Goal: Information Seeking & Learning: Learn about a topic

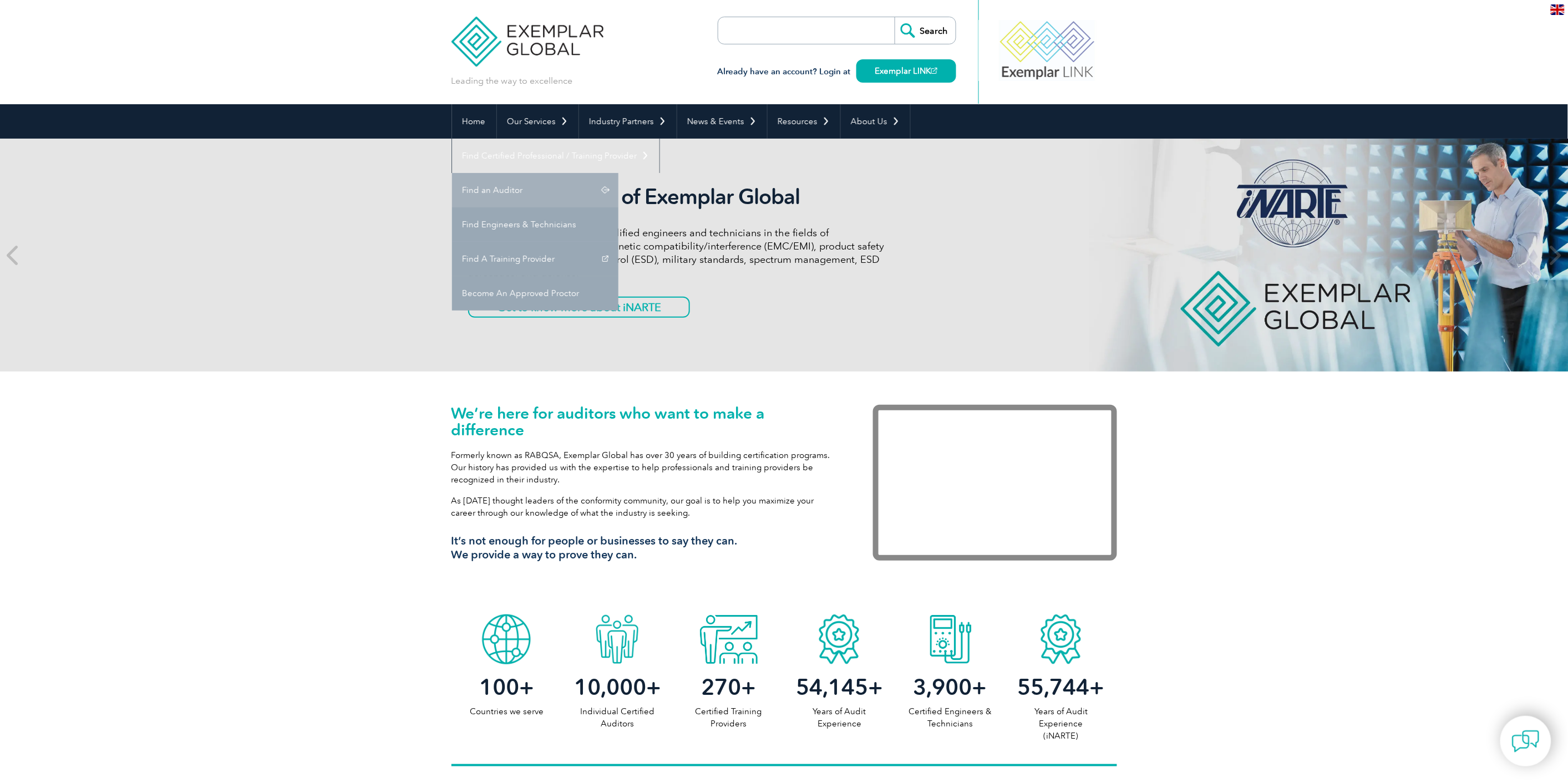
click at [619, 173] on link "Find an Auditor" at bounding box center [535, 190] width 167 height 34
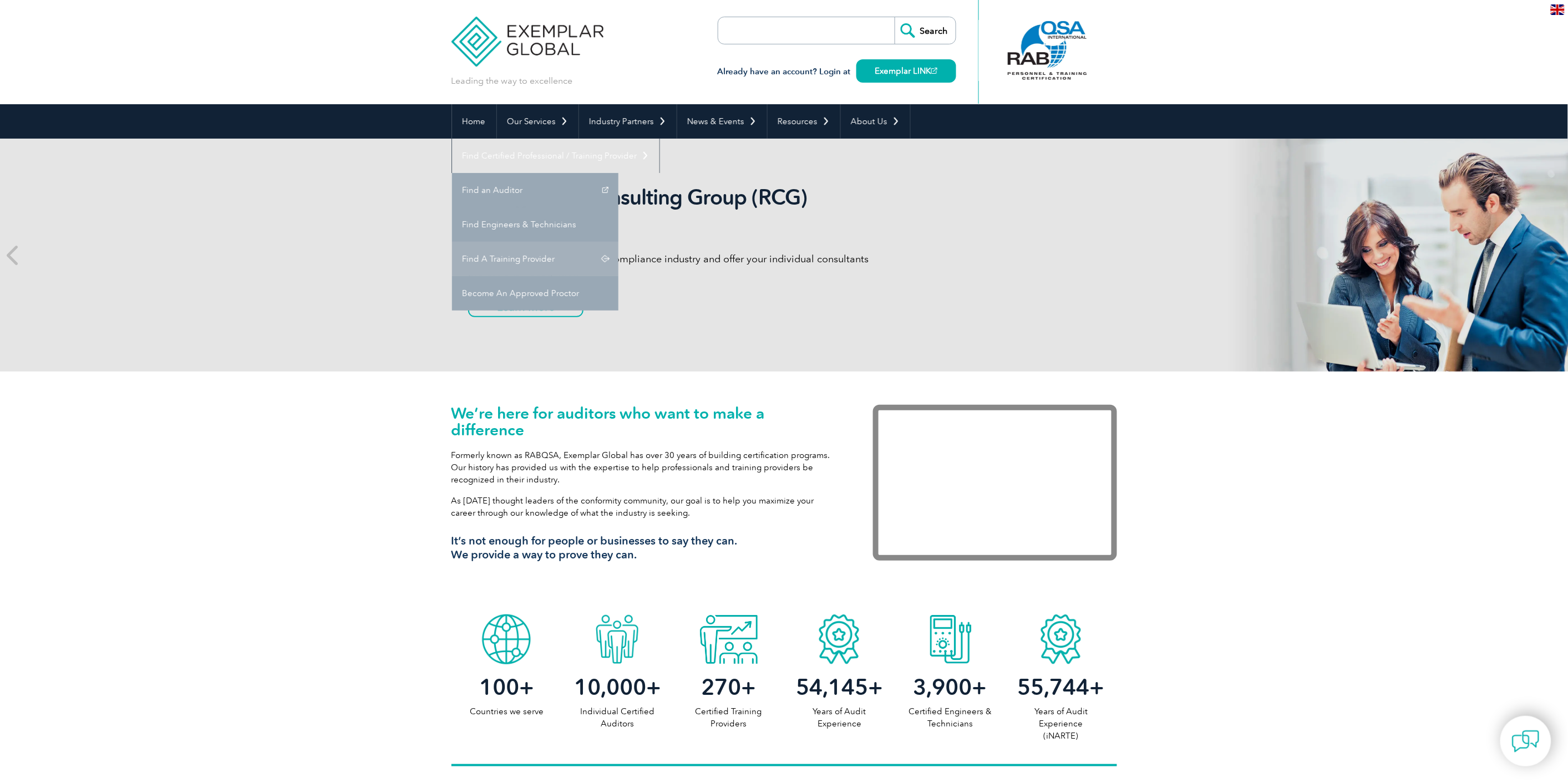
click at [619, 242] on link "Find A Training Provider" at bounding box center [535, 259] width 167 height 34
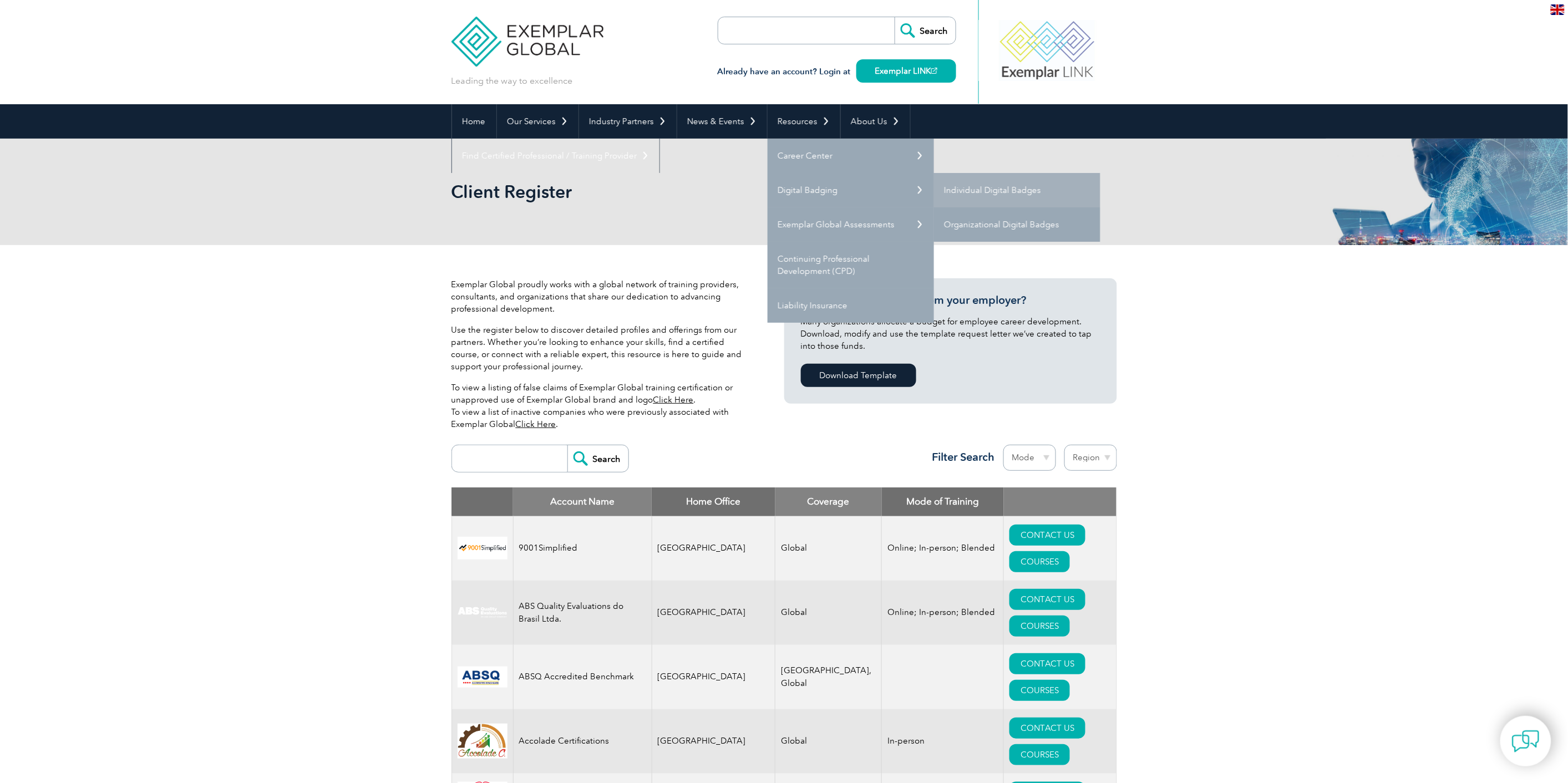
click at [1008, 219] on link "Organizational Digital Badges" at bounding box center [1017, 224] width 167 height 34
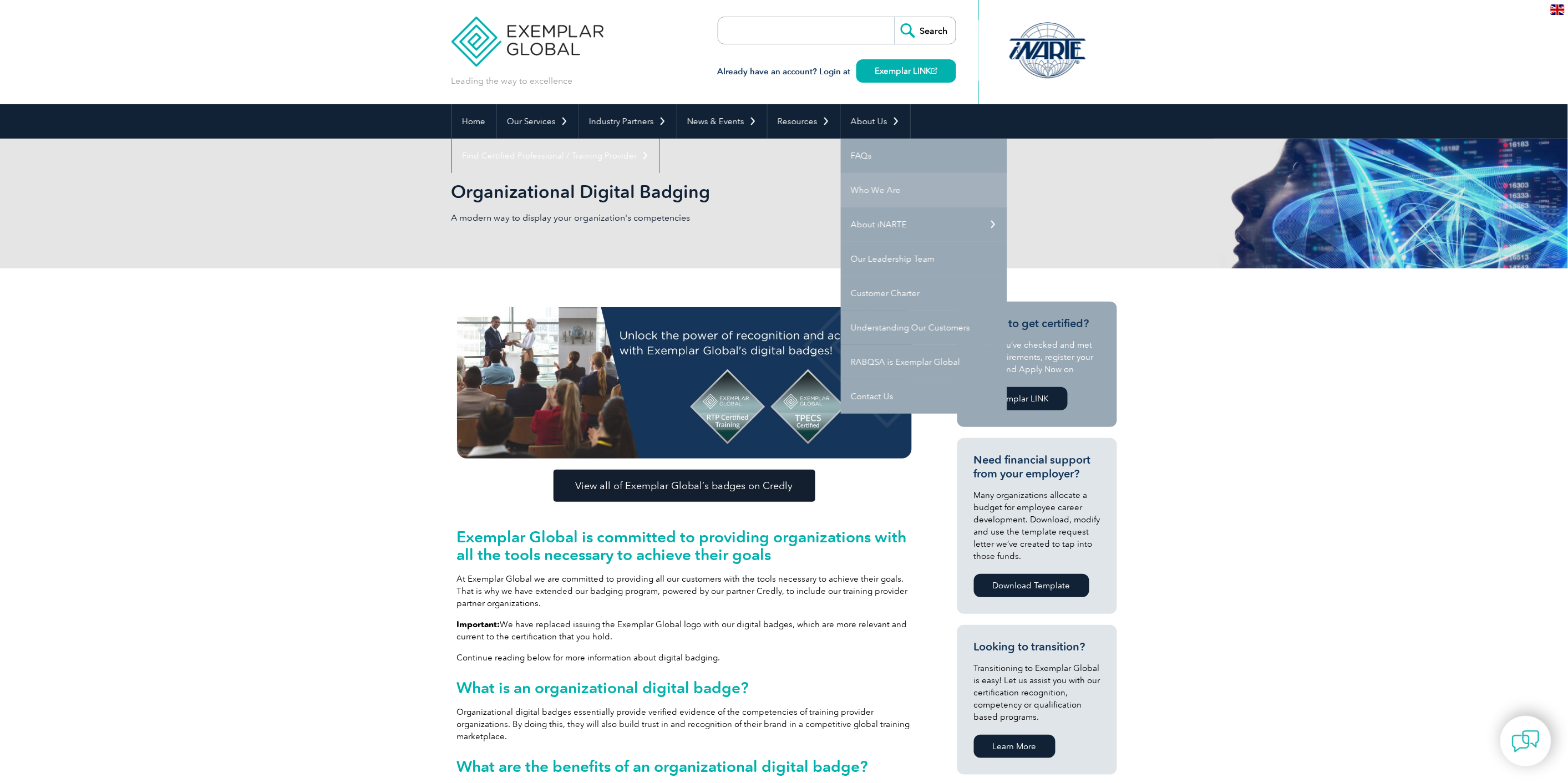
click at [886, 181] on link "Who We Are" at bounding box center [924, 190] width 167 height 34
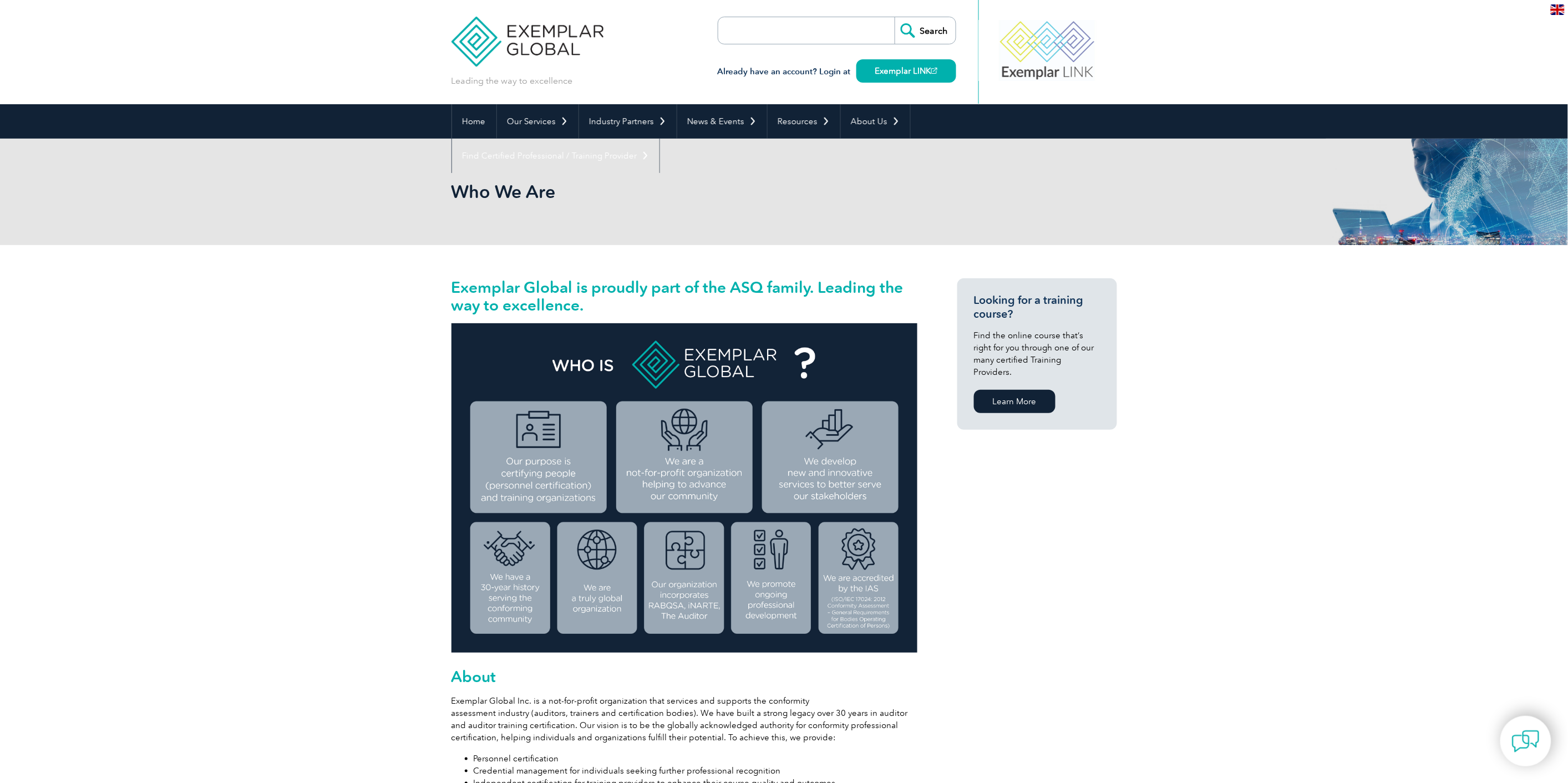
click at [448, 202] on div "Who We Are" at bounding box center [784, 191] width 1568 height 106
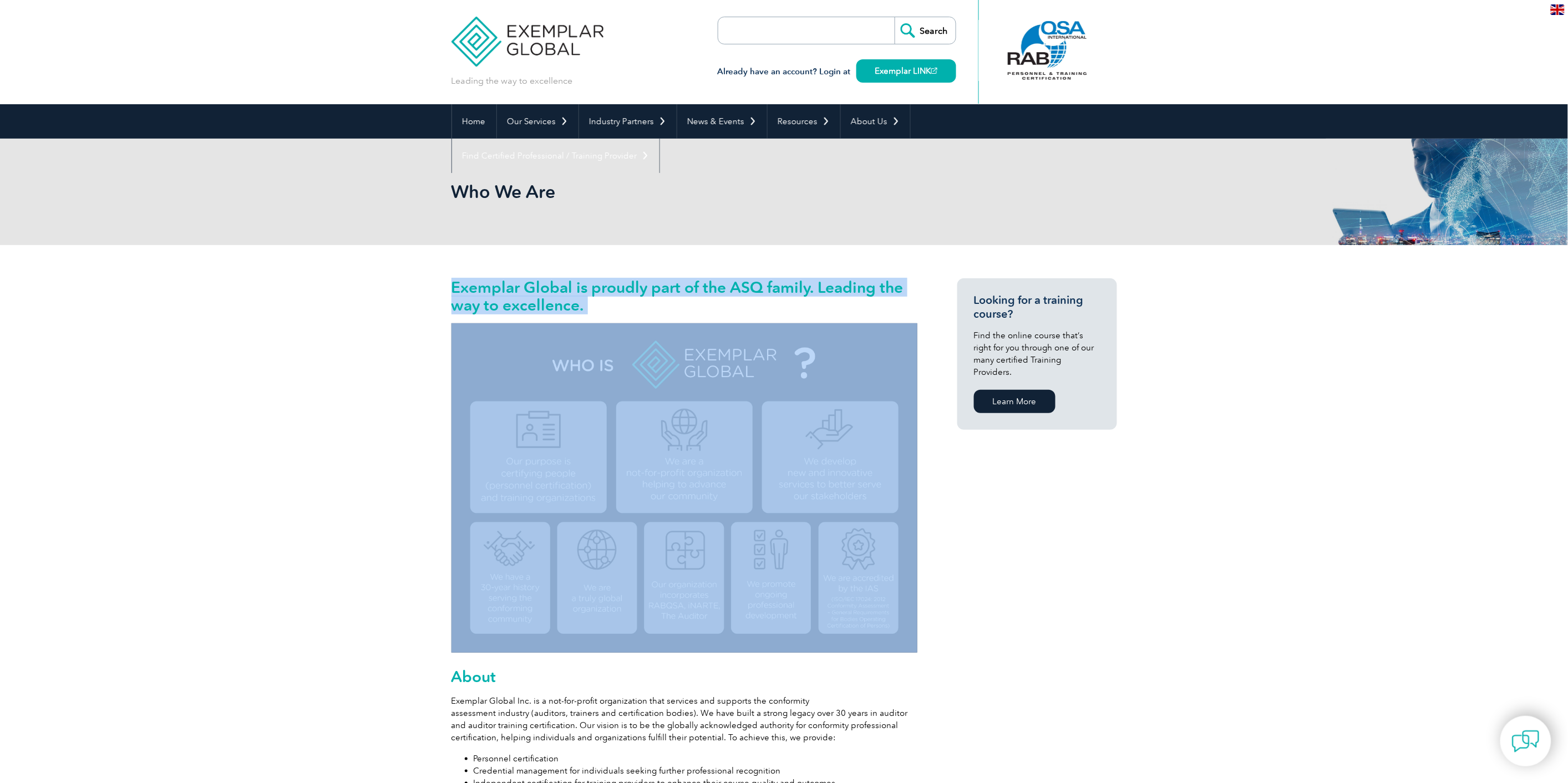
drag, startPoint x: 428, startPoint y: 270, endPoint x: 680, endPoint y: 442, distance: 305.1
click at [566, 286] on h2 "Exemplar Global is proudly part of the ASQ family. Leading the way to excellenc…" at bounding box center [684, 296] width 466 height 36
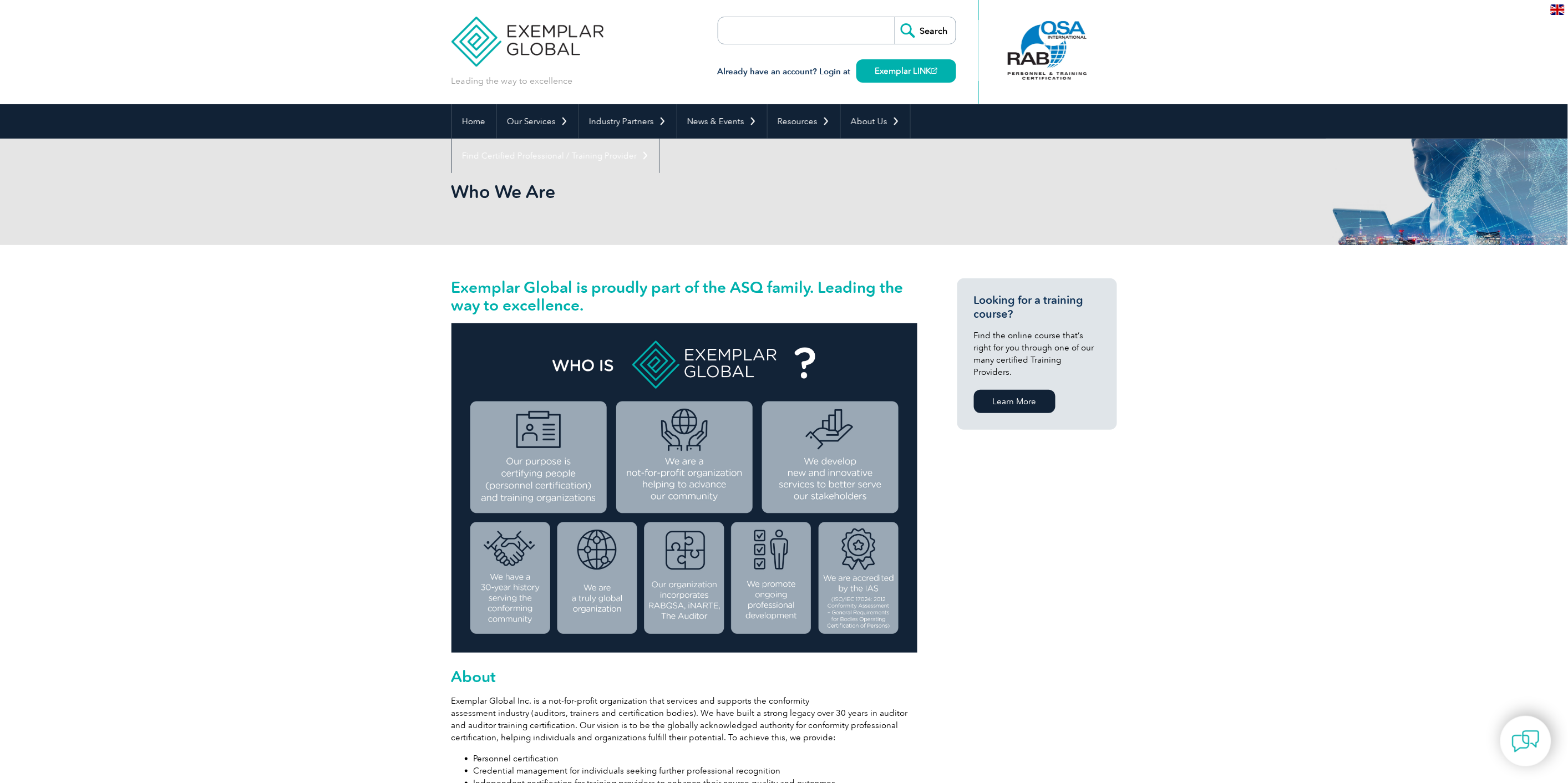
click at [565, 289] on h2 "Exemplar Global is proudly part of the ASQ family. Leading the way to excellenc…" at bounding box center [684, 296] width 466 height 36
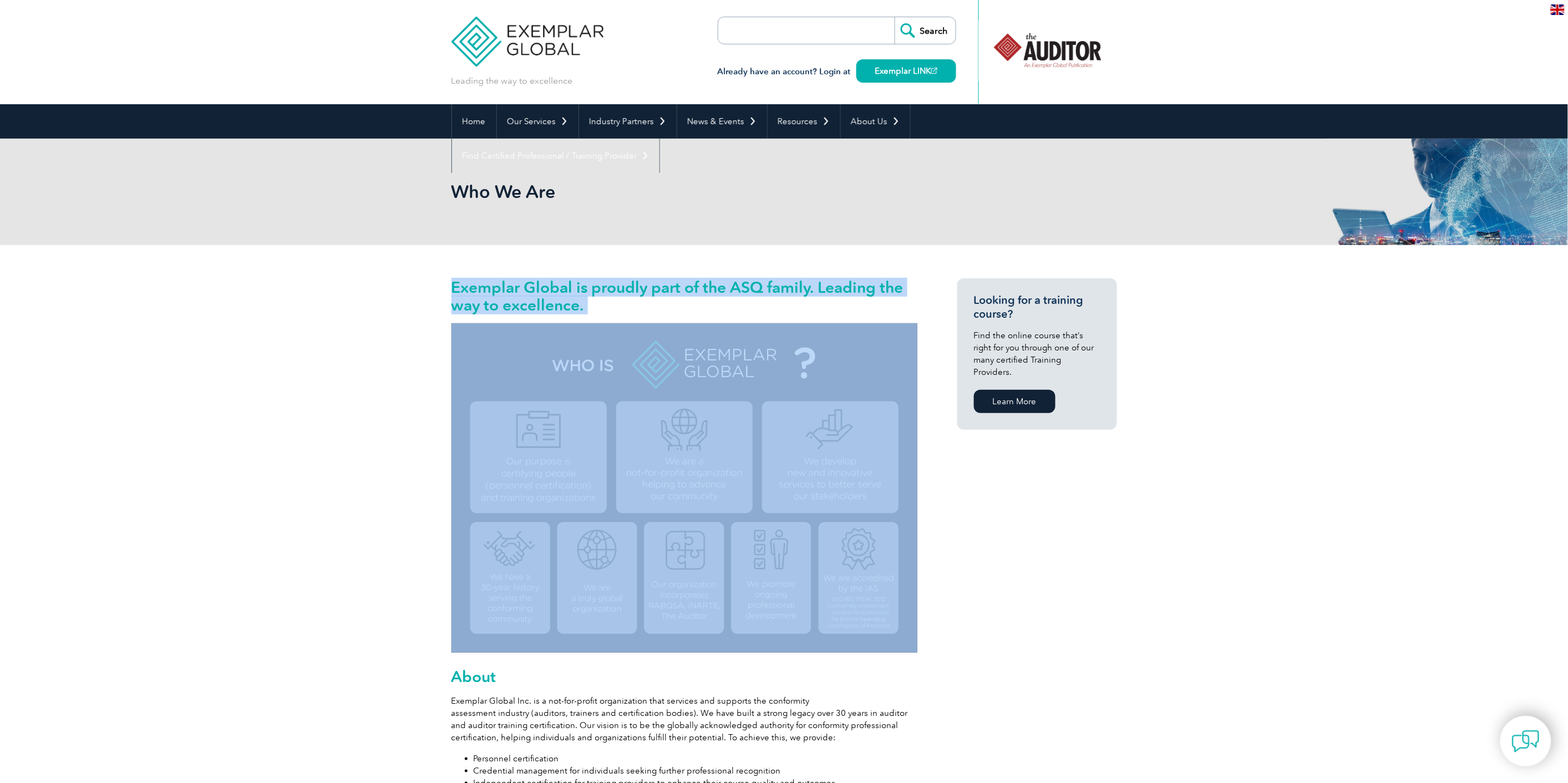
drag, startPoint x: 450, startPoint y: 285, endPoint x: 657, endPoint y: 324, distance: 210.6
copy div "Exemplar Global is proudly part of the ASQ family. Leading the way to excellenc…"
click at [581, 552] on img at bounding box center [684, 488] width 466 height 329
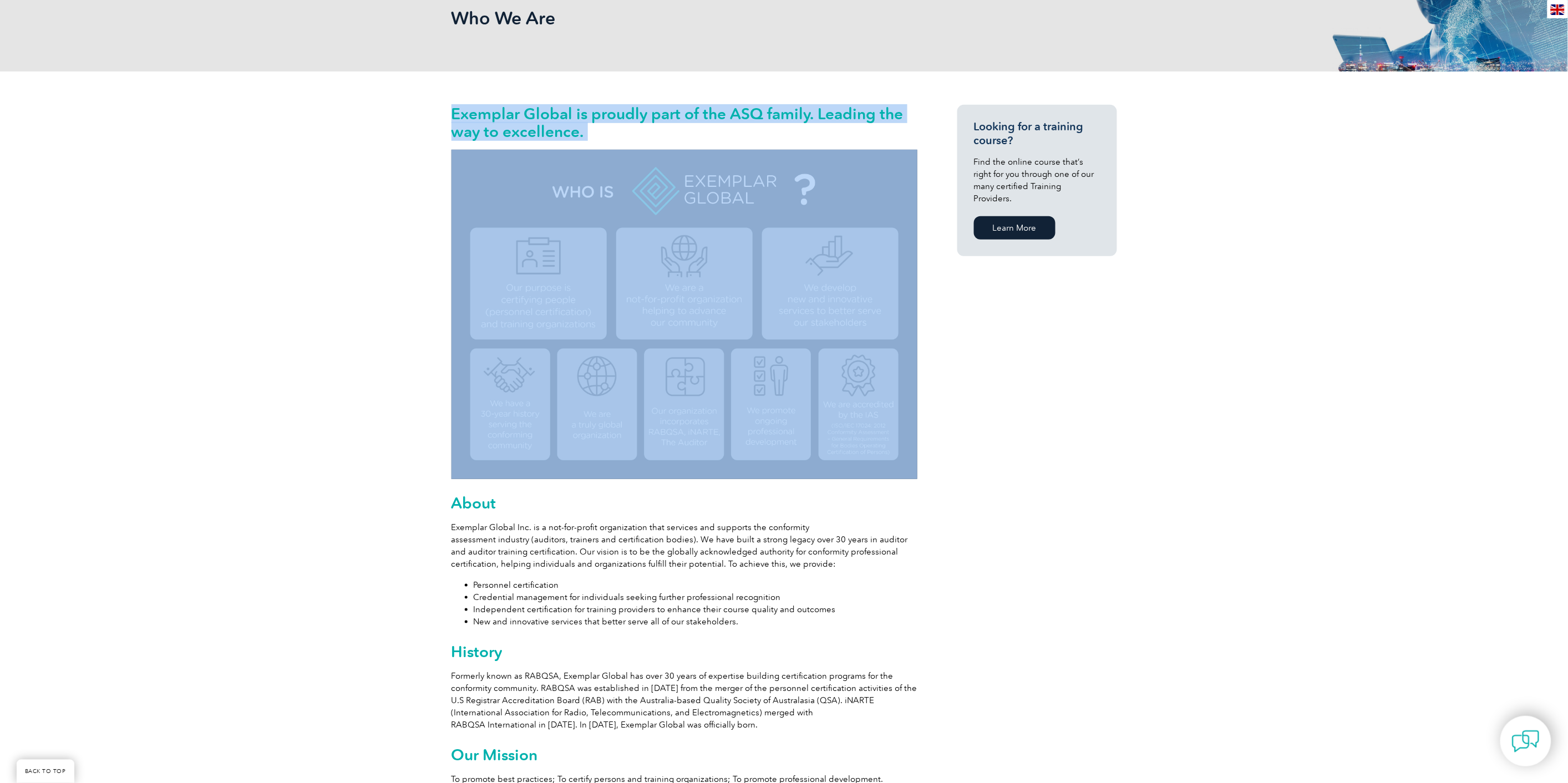
scroll to position [184, 0]
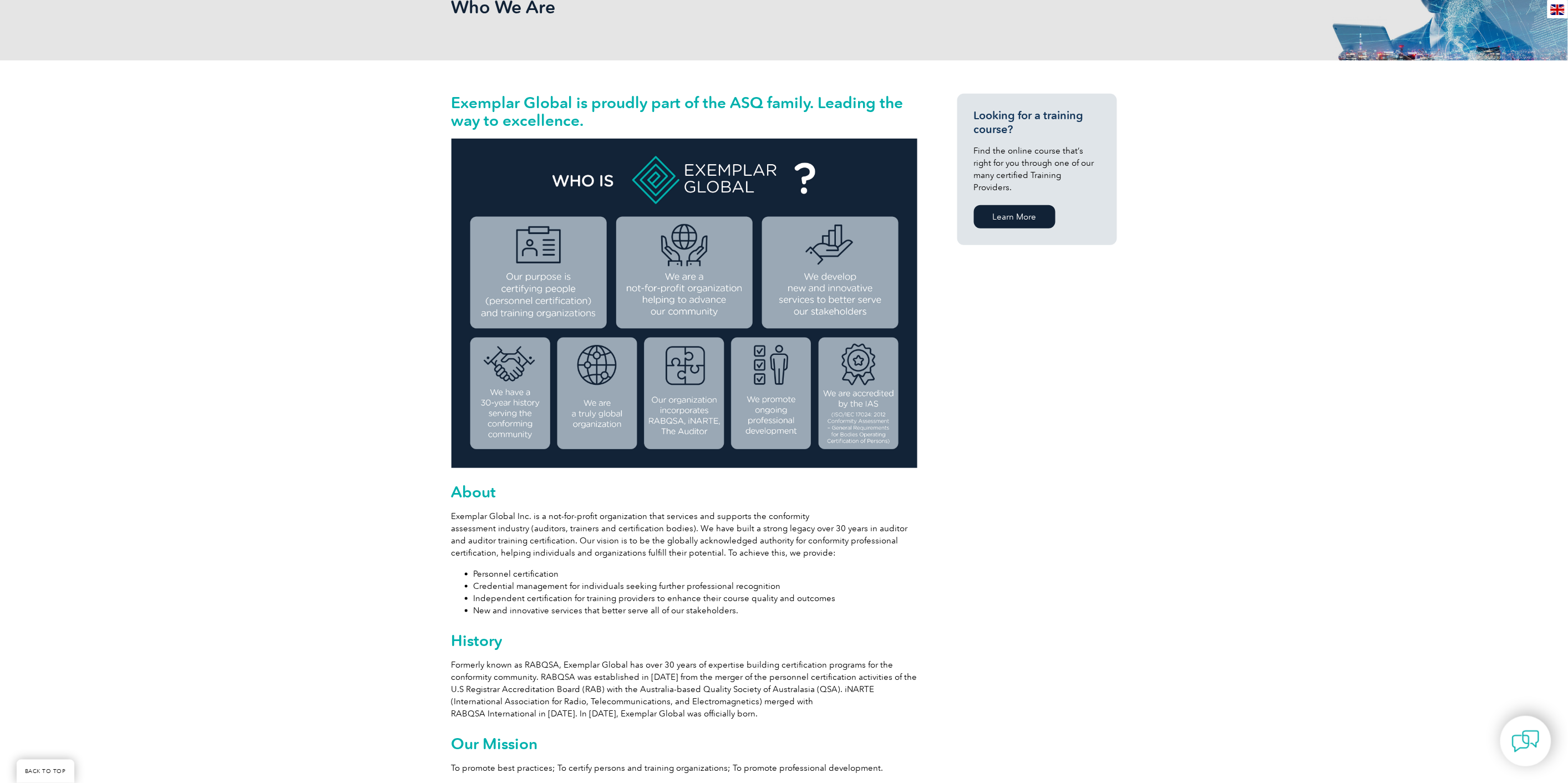
click at [466, 492] on h2 "About" at bounding box center [684, 492] width 466 height 18
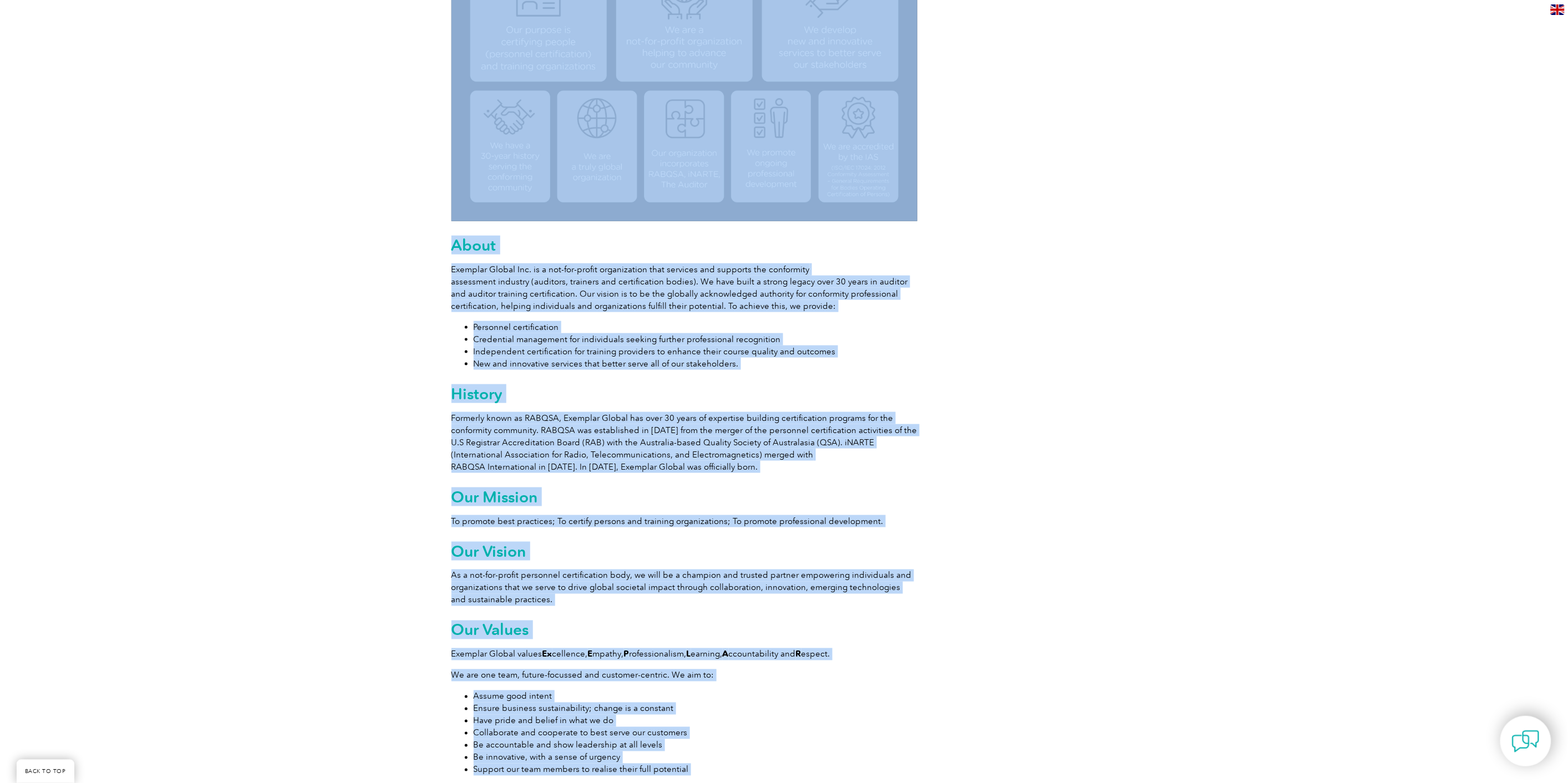
drag, startPoint x: 451, startPoint y: 486, endPoint x: 582, endPoint y: 653, distance: 212.2
click at [118, 36] on div "Exemplar Global is proudly part of the ASQ family. Leading the way to excellenc…" at bounding box center [784, 708] width 1568 height 1790
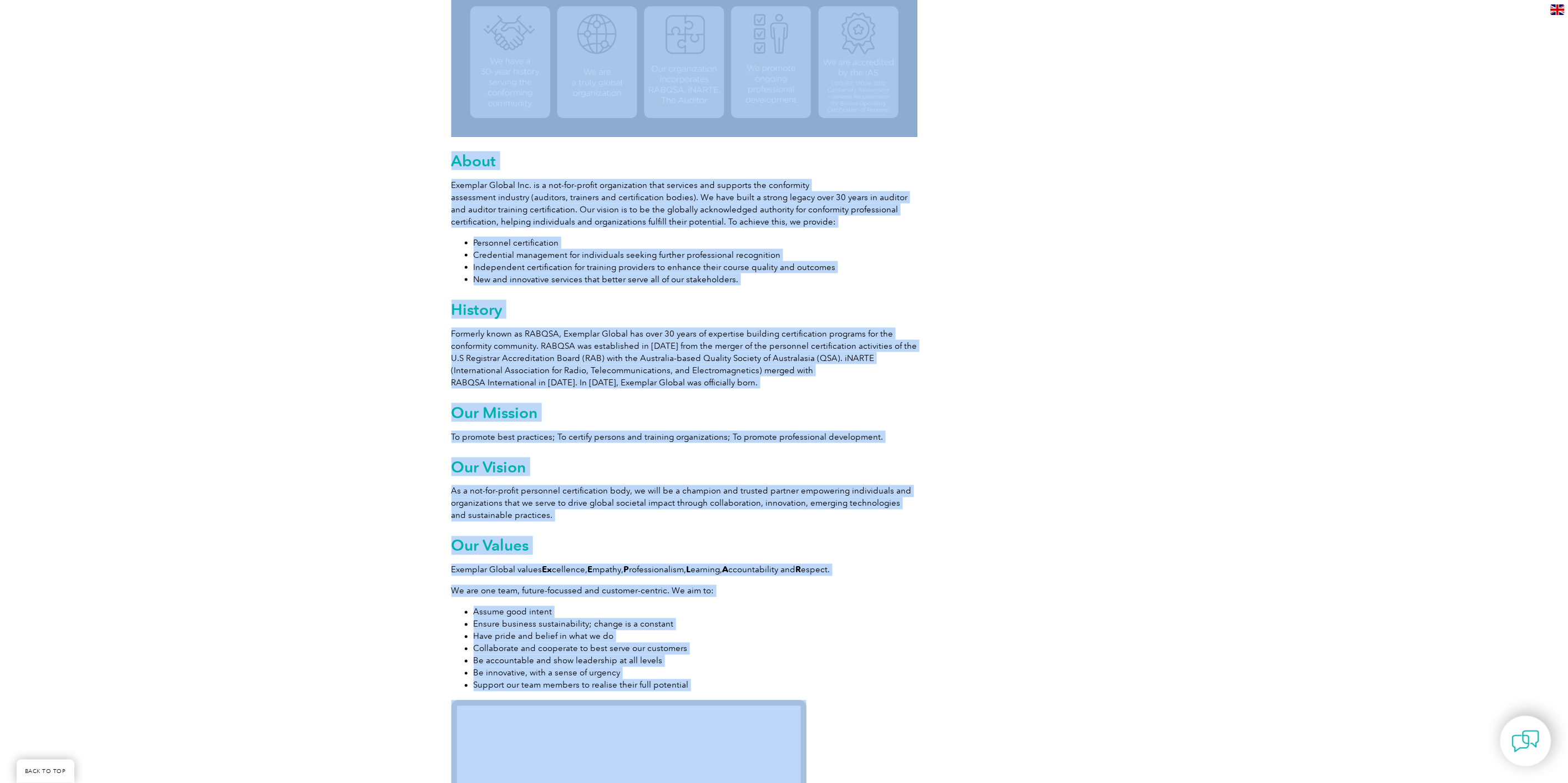
drag, startPoint x: 578, startPoint y: 425, endPoint x: 538, endPoint y: 311, distance: 120.8
click at [578, 423] on div "Exemplar Global is proudly part of the ASQ family. Leading the way to excellenc…" at bounding box center [684, 621] width 466 height 1718
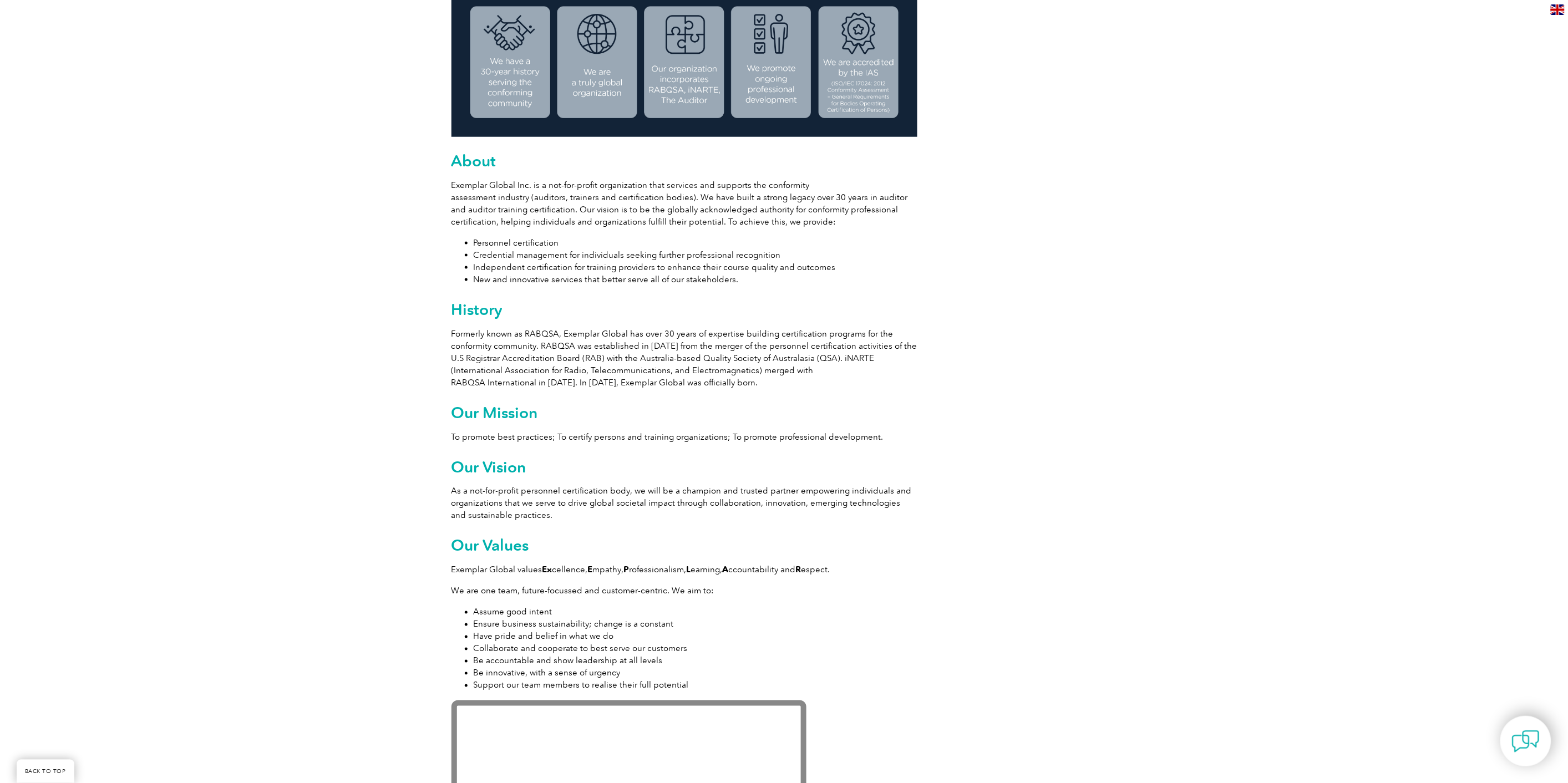
drag, startPoint x: 426, startPoint y: 132, endPoint x: 451, endPoint y: 167, distance: 43.0
click at [427, 133] on div "Exemplar Global is proudly part of the ASQ family. Leading the way to excellenc…" at bounding box center [784, 624] width 1568 height 1790
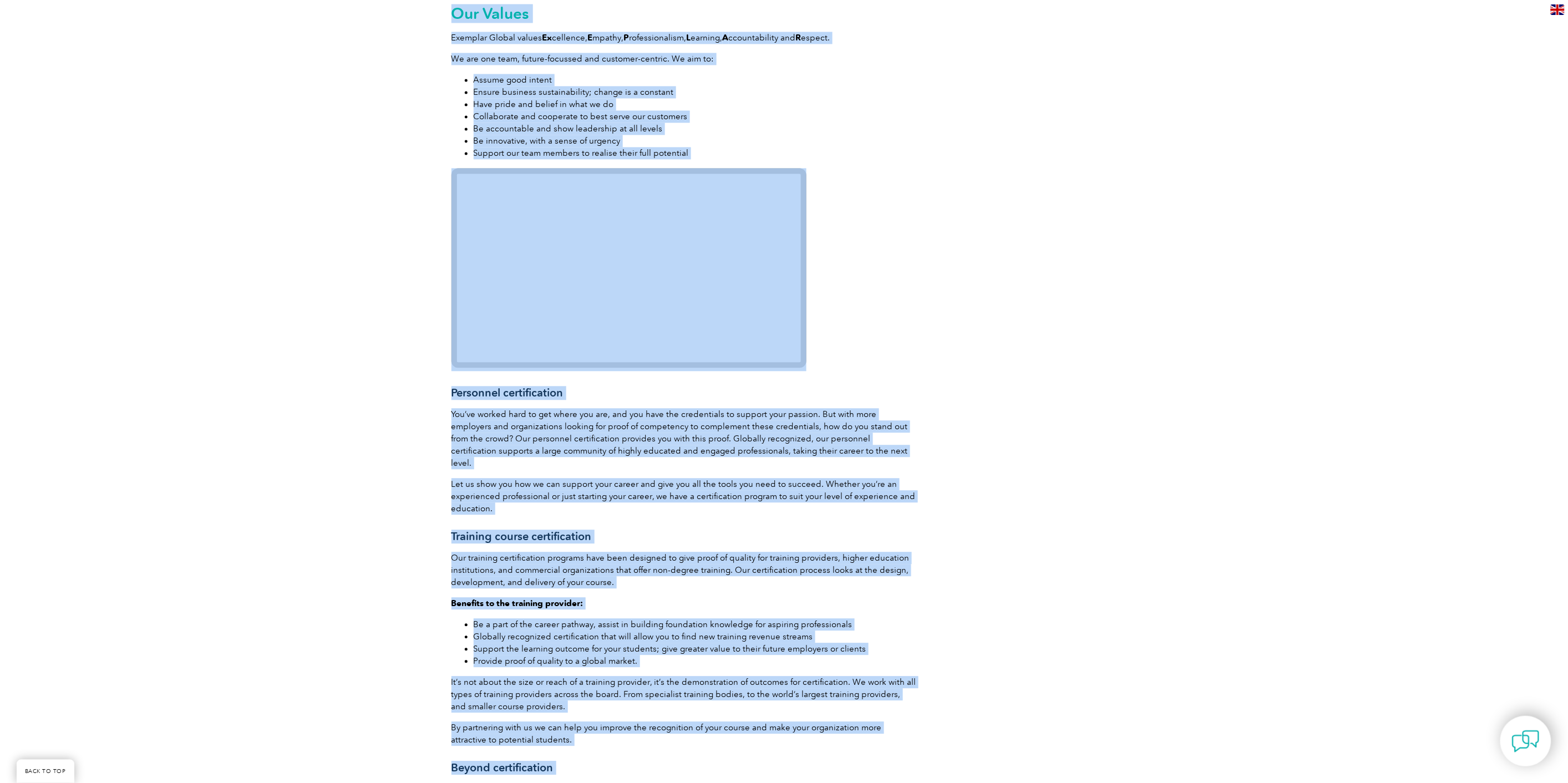
scroll to position [1400, 0]
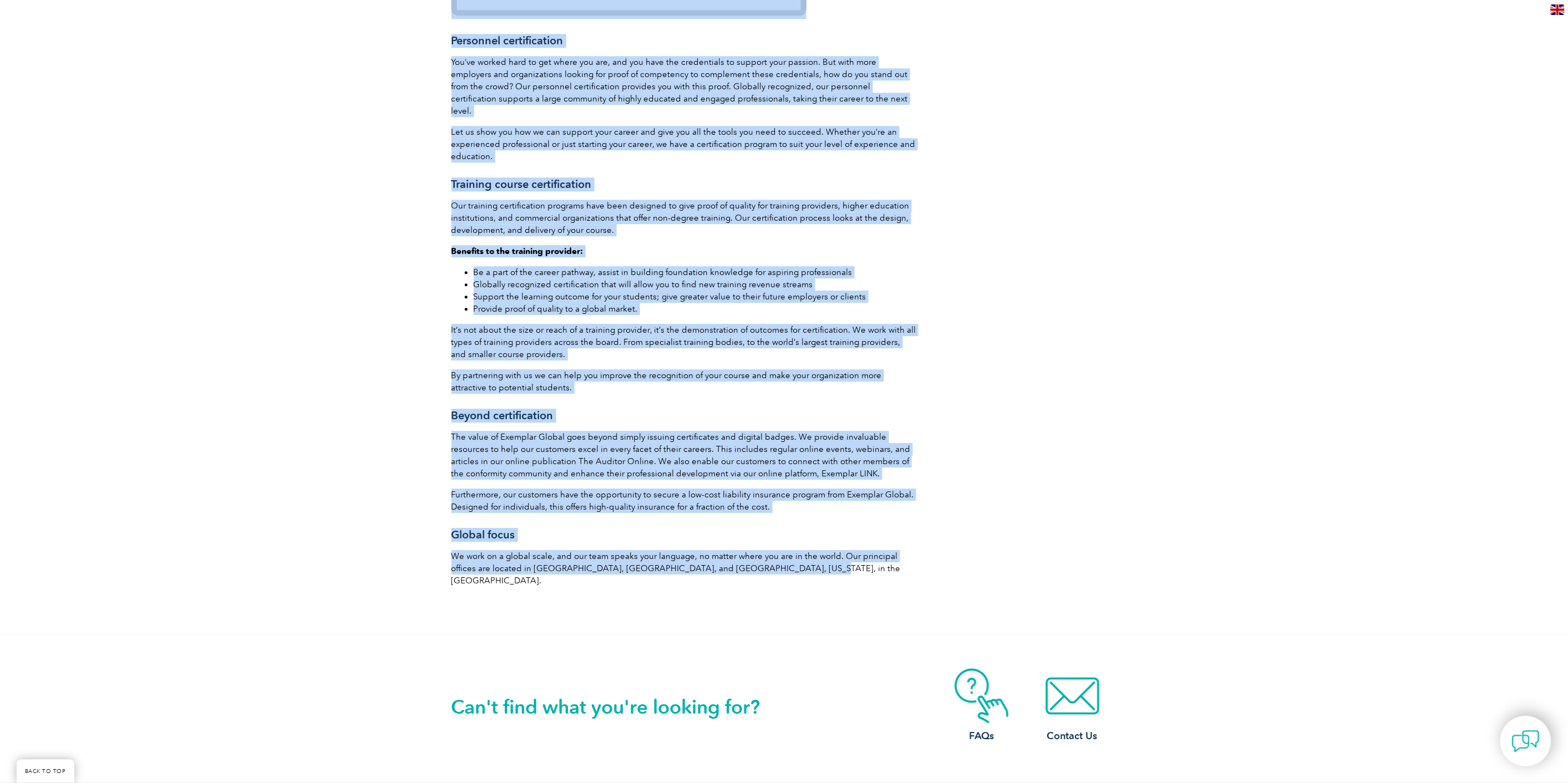
drag, startPoint x: 463, startPoint y: 164, endPoint x: 756, endPoint y: 555, distance: 488.6
copy div "About Exemplar Global Inc. is a not-for-profit organization that services and s…"
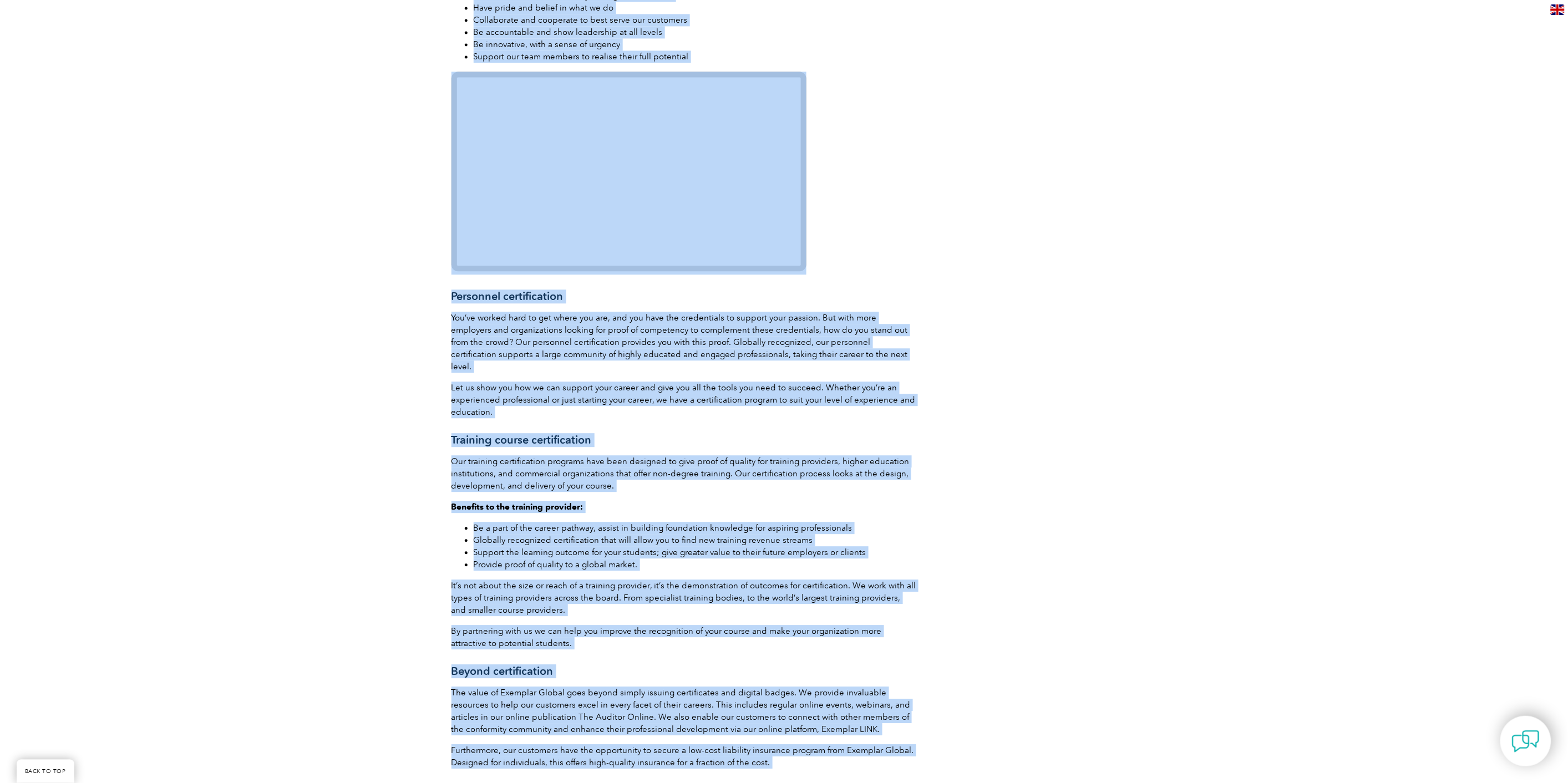
scroll to position [0, 0]
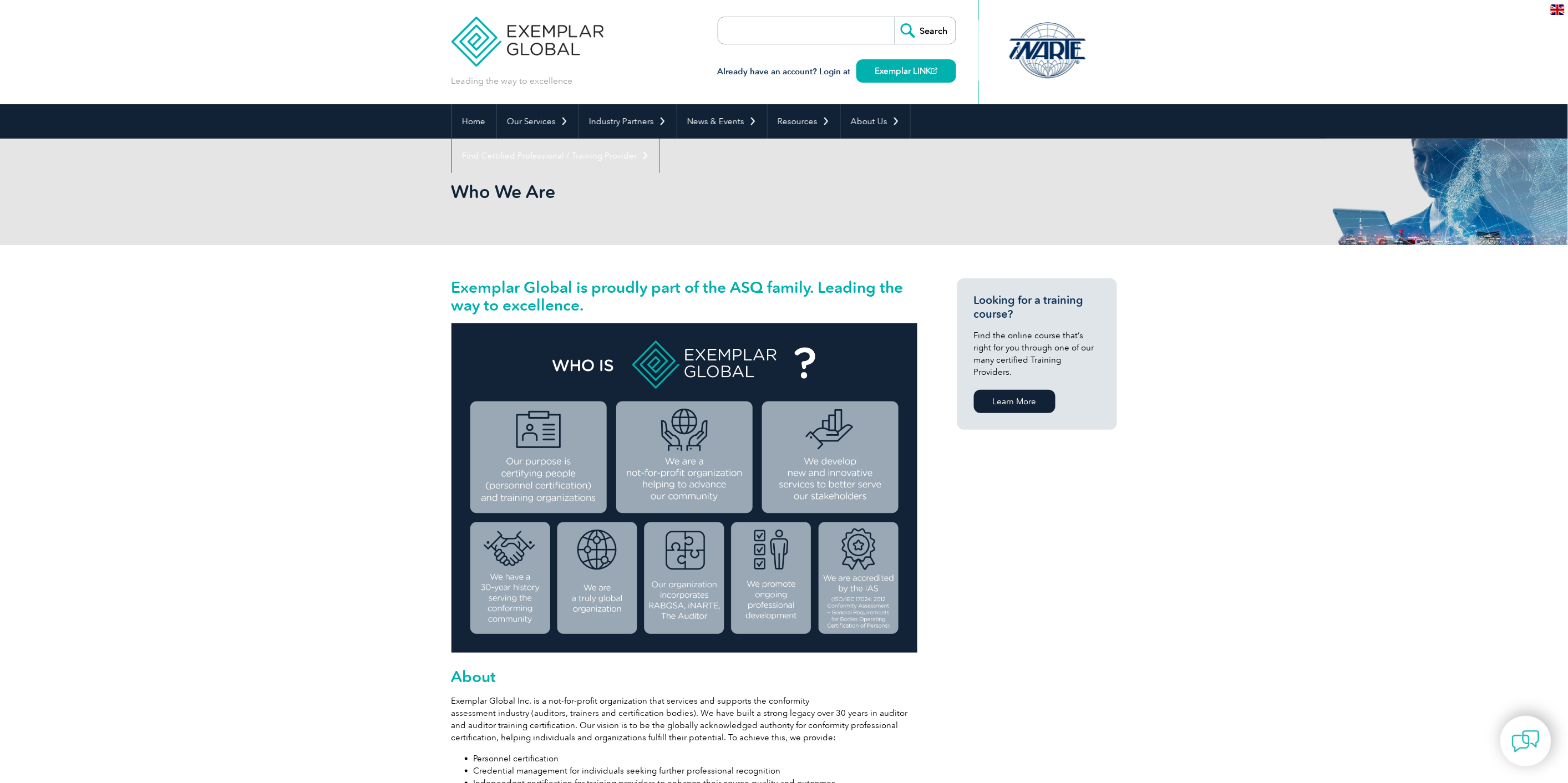
click at [478, 235] on div "Who We Are" at bounding box center [784, 191] width 666 height 106
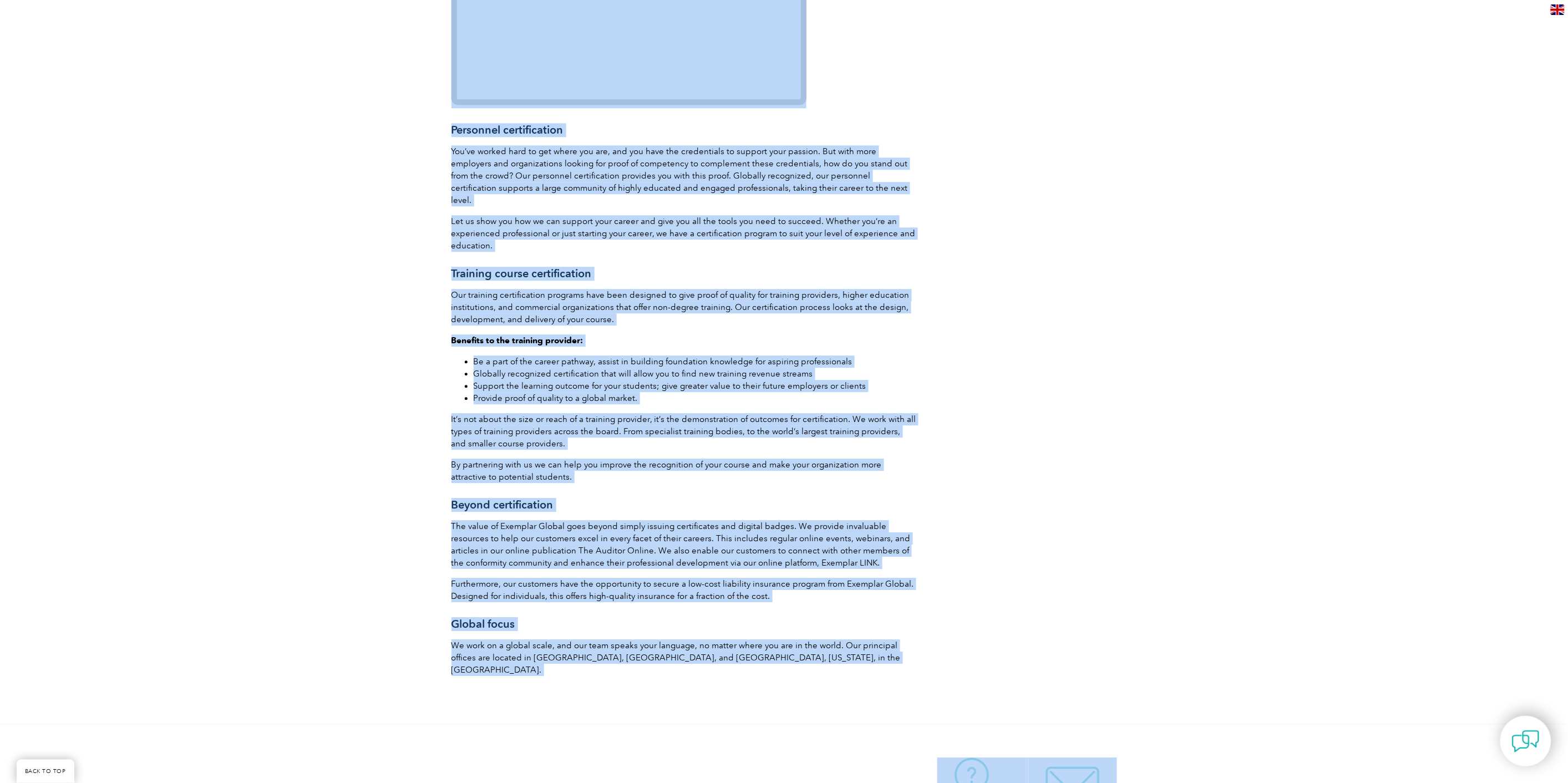
scroll to position [1425, 0]
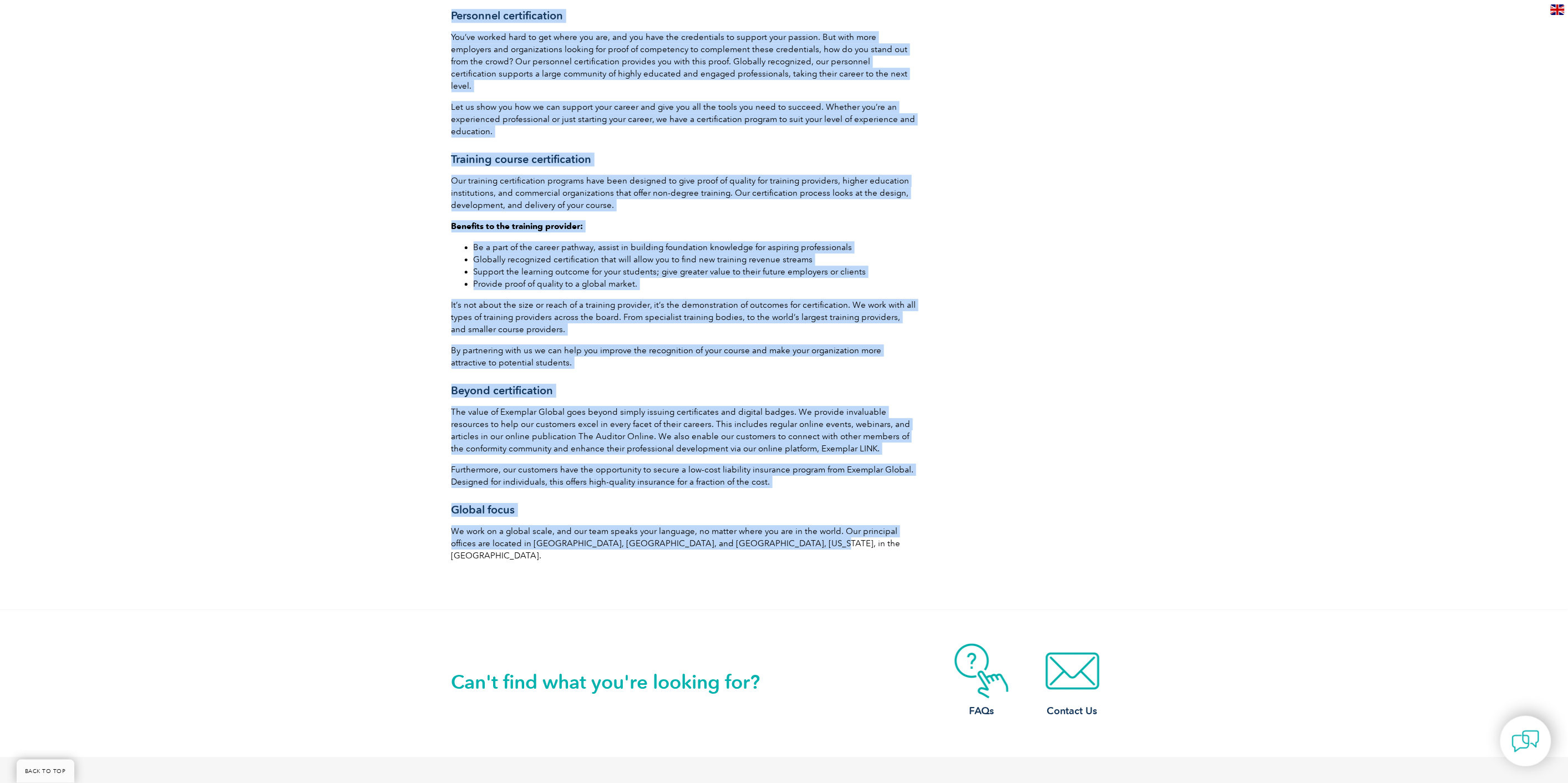
drag, startPoint x: 464, startPoint y: 196, endPoint x: 799, endPoint y: 530, distance: 473.1
copy body "Who We Are Exemplar Global is proudly part of the ASQ family. Leading the way t…"
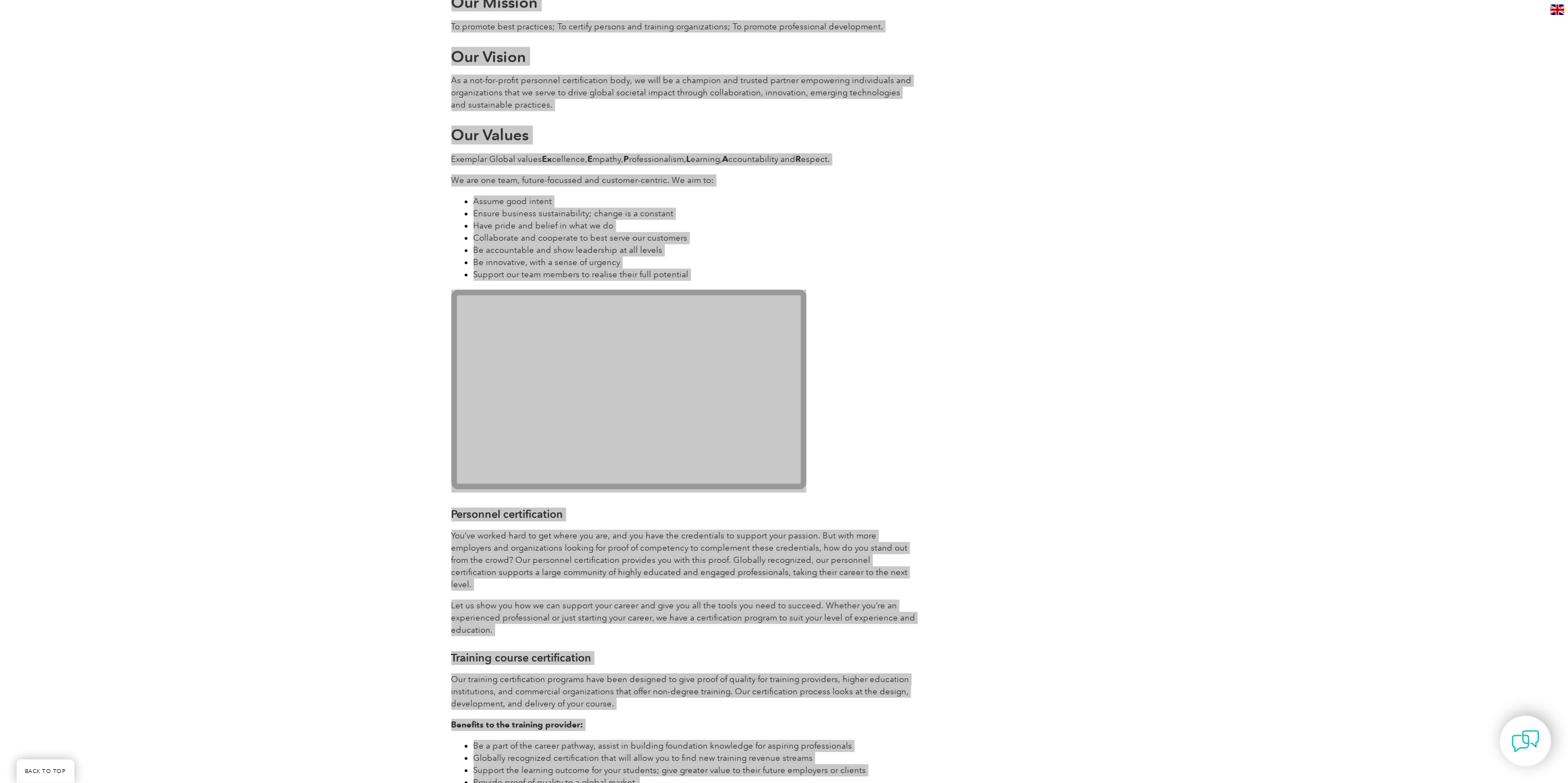
scroll to position [808, 0]
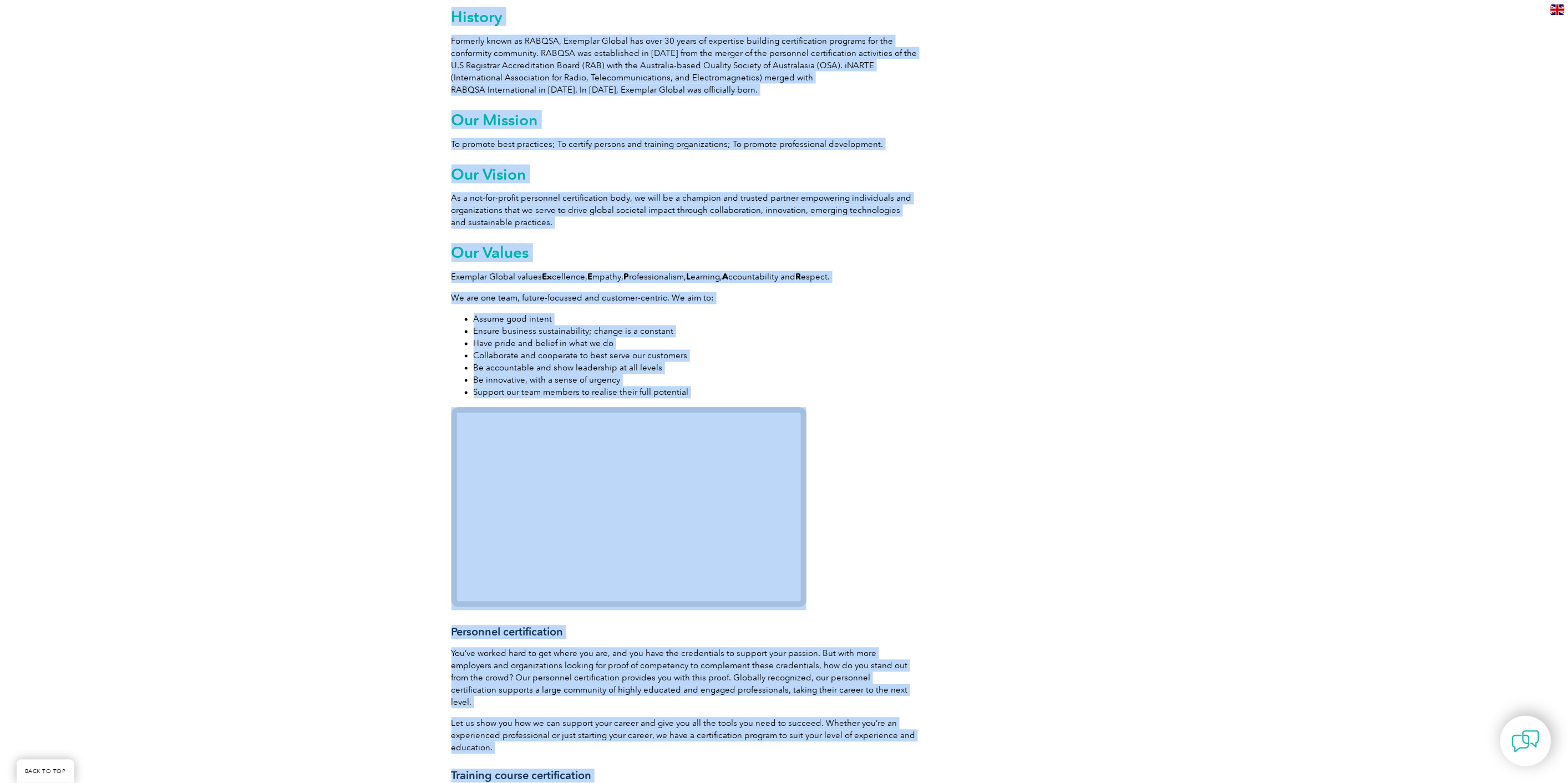
copy body "Who We Are Exemplar Global is proudly part of the ASQ family. Leading the way t…"
